Goal: Transaction & Acquisition: Purchase product/service

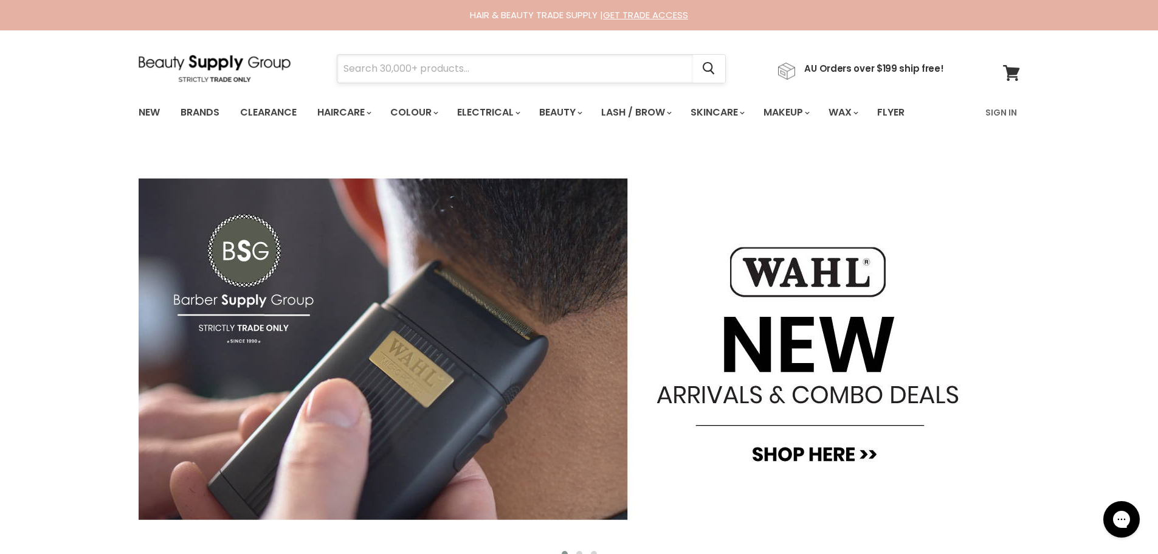
click at [544, 77] on input "Search" at bounding box center [515, 69] width 356 height 28
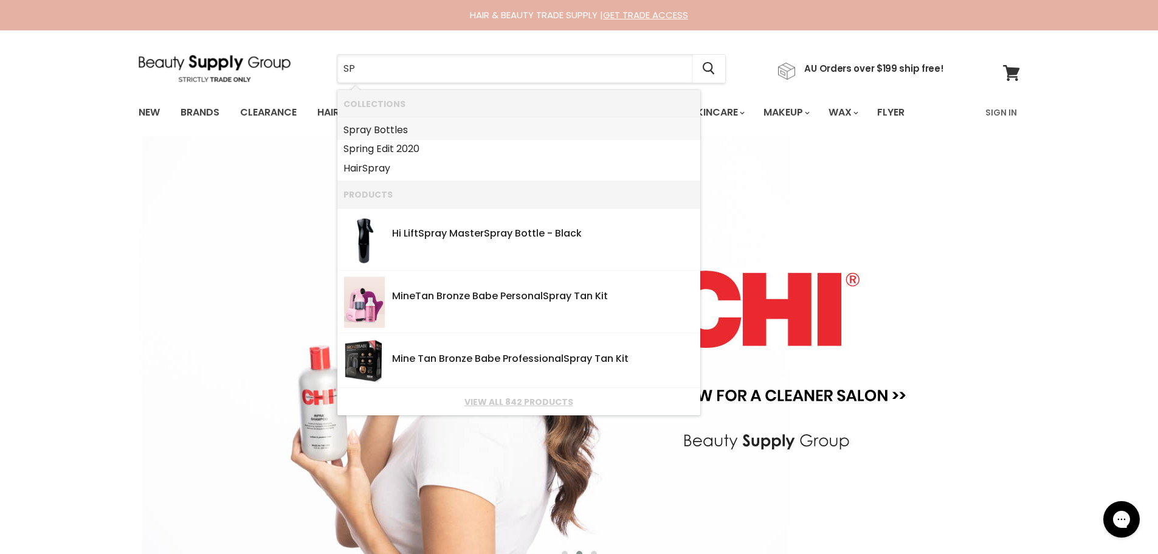
type input "S"
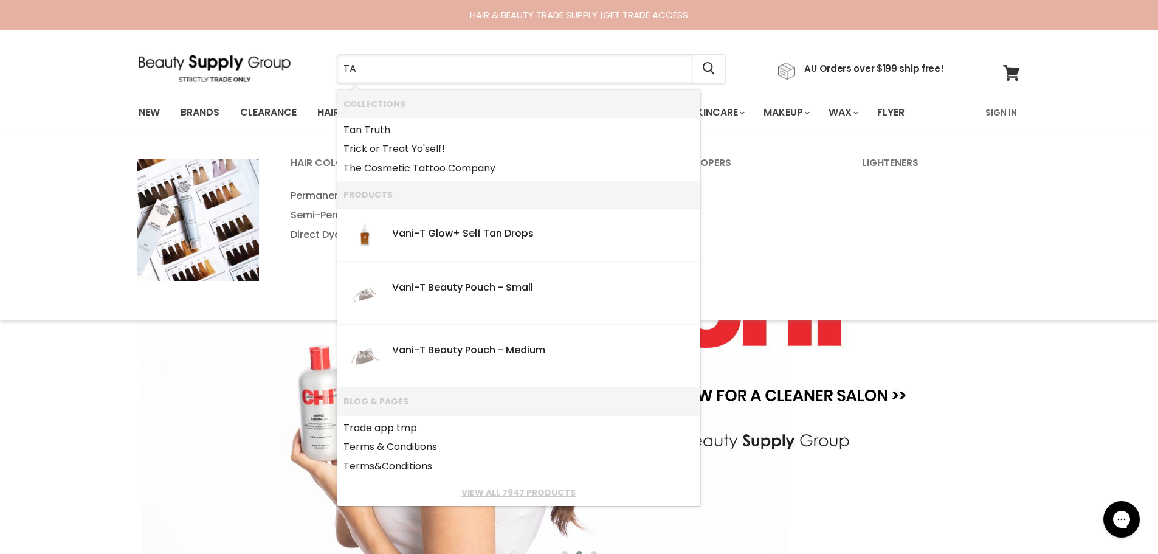
type input "TAN"
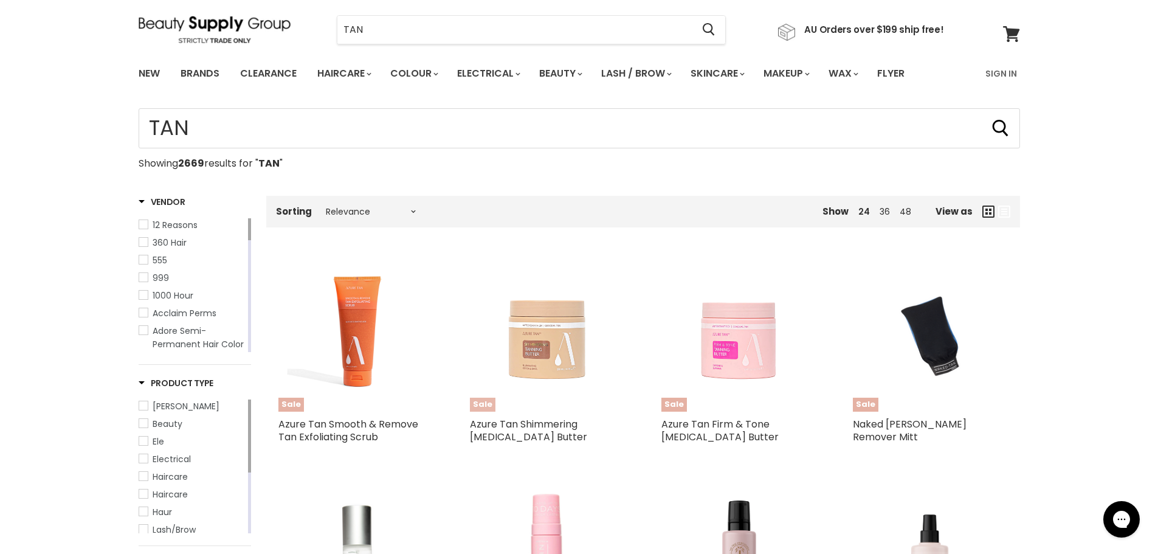
scroll to position [61, 0]
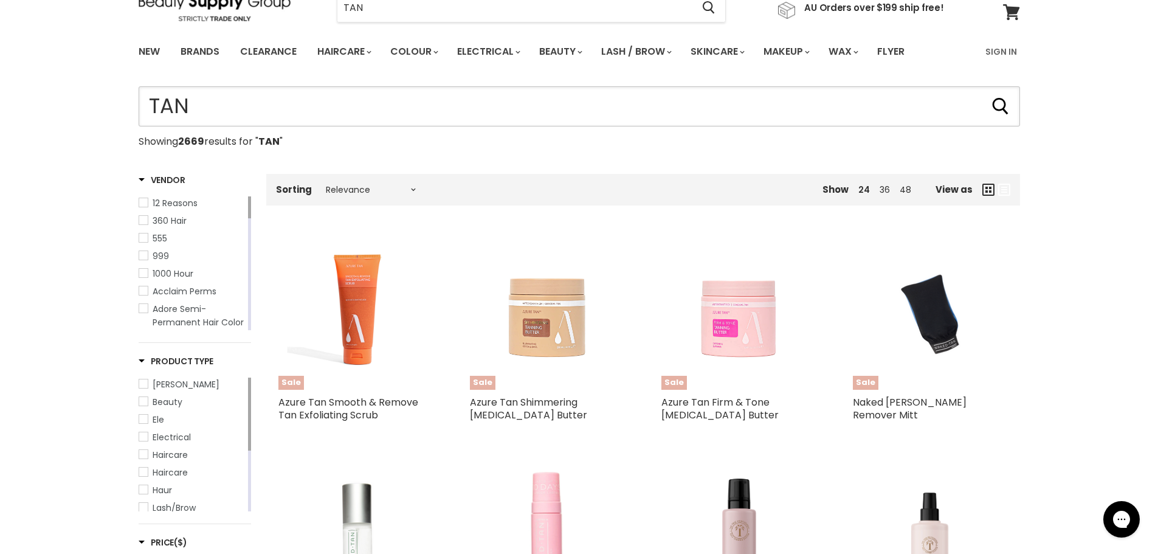
click at [142, 97] on input "TAN" at bounding box center [580, 106] width 882 height 40
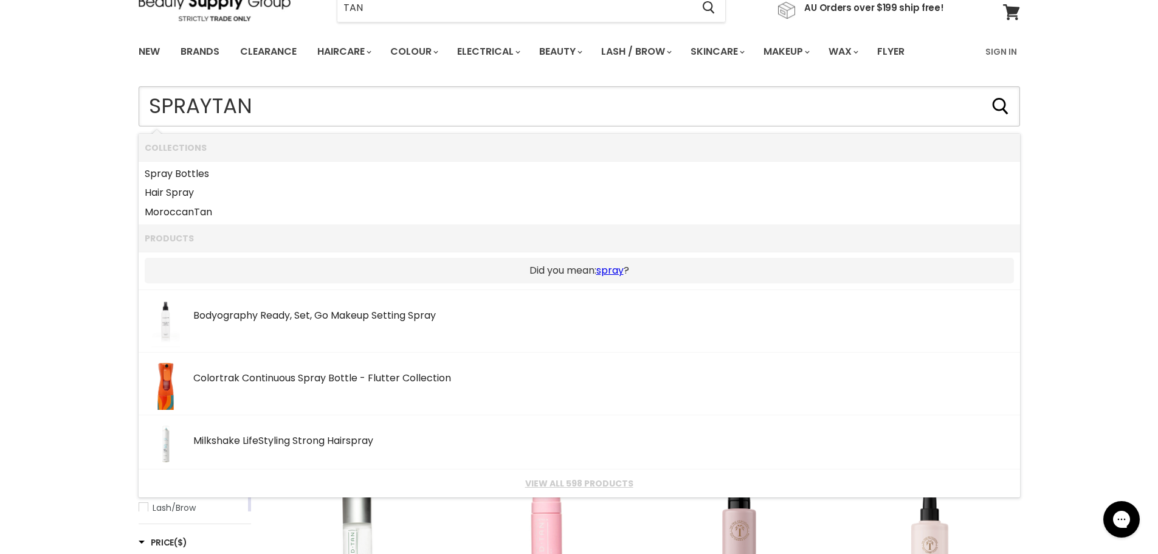
type input "SPRAY [PERSON_NAME]"
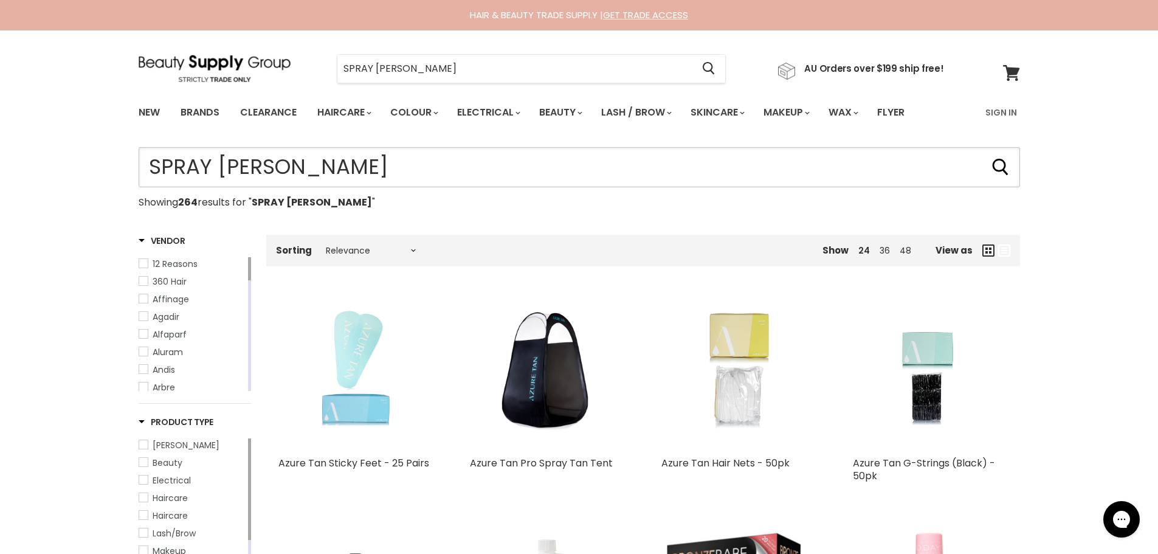
click at [254, 169] on input "SPRAY TAN" at bounding box center [580, 167] width 882 height 40
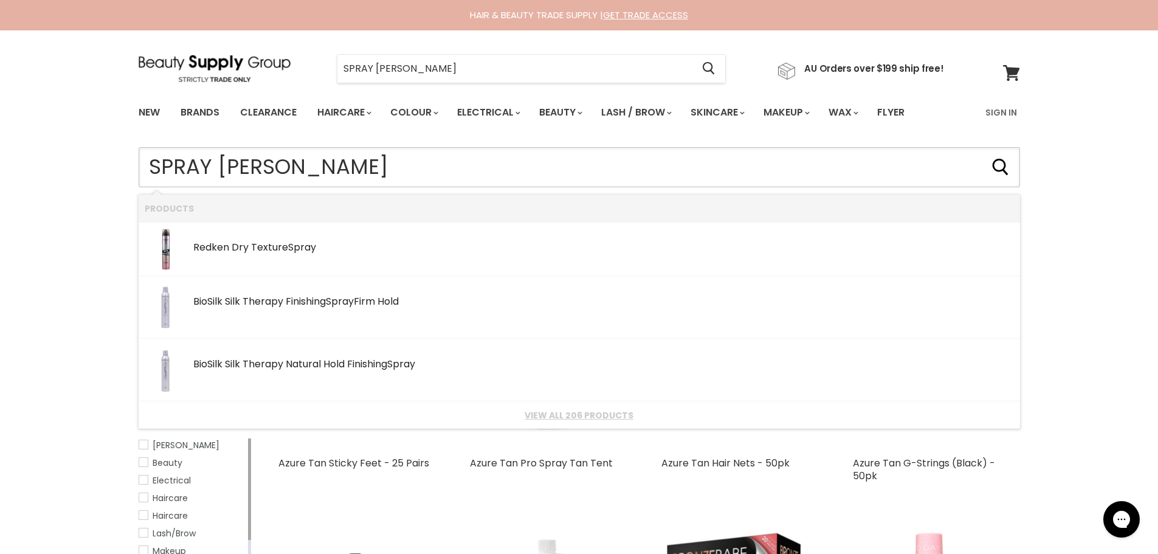
type input "SPRAY TAN lycon"
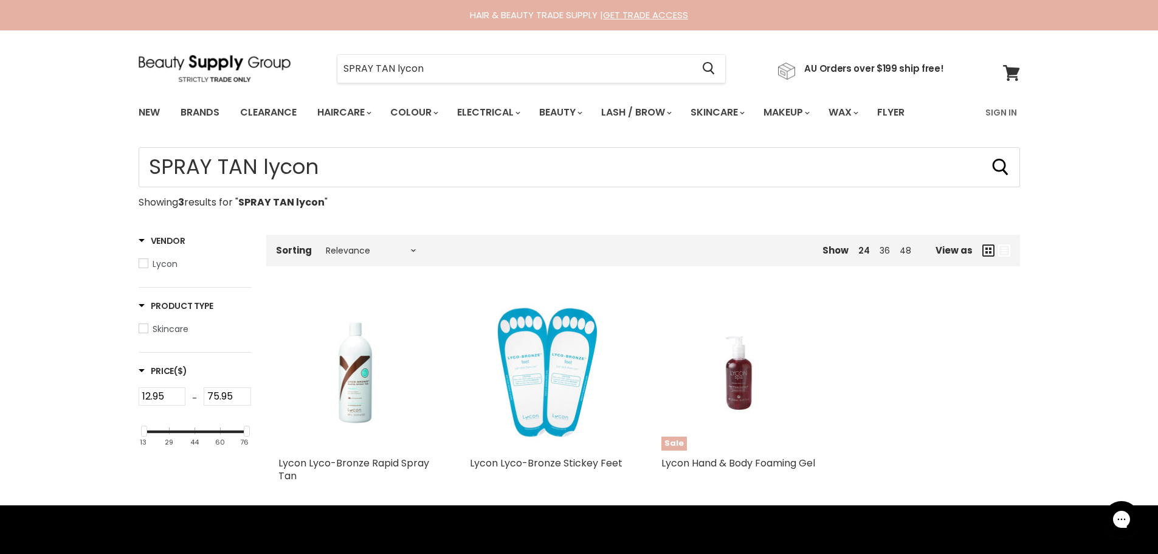
click at [354, 389] on img "Main content" at bounding box center [355, 373] width 103 height 155
